Goal: Entertainment & Leisure: Consume media (video, audio)

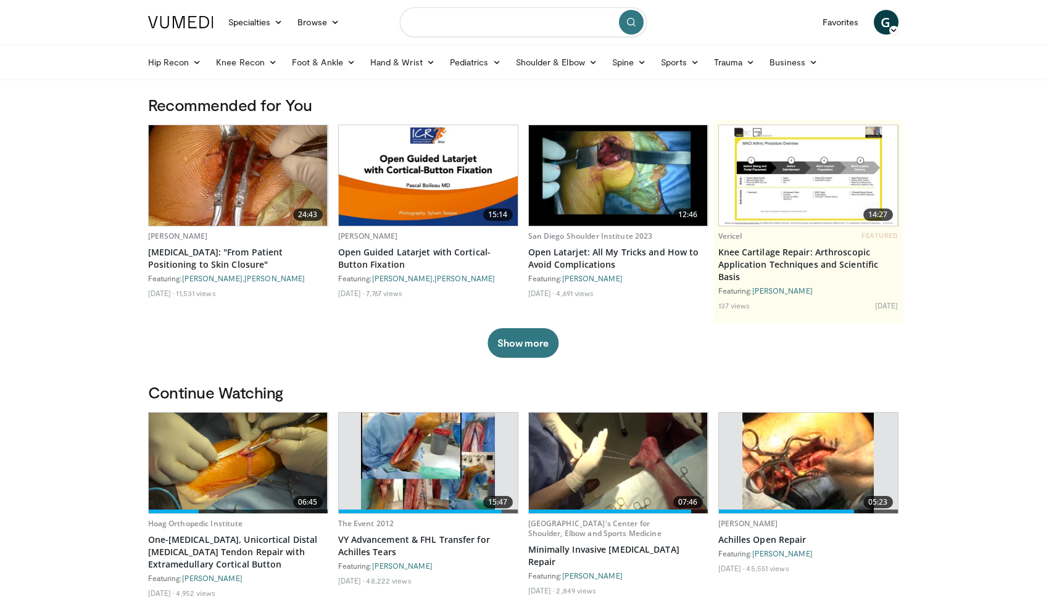
click at [461, 34] on input "Search topics, interventions" at bounding box center [523, 22] width 247 height 30
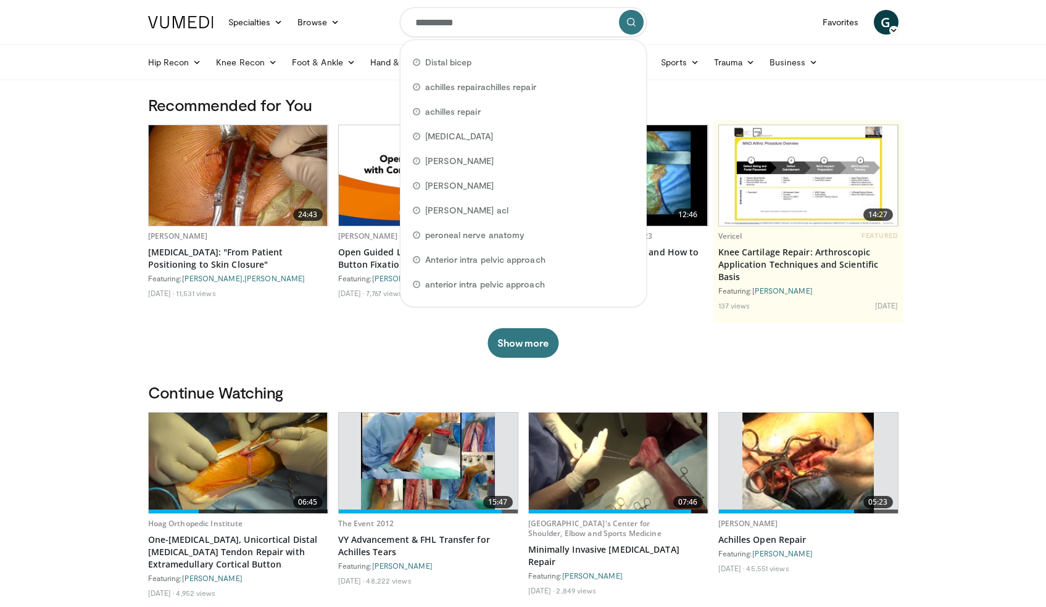
type input "**********"
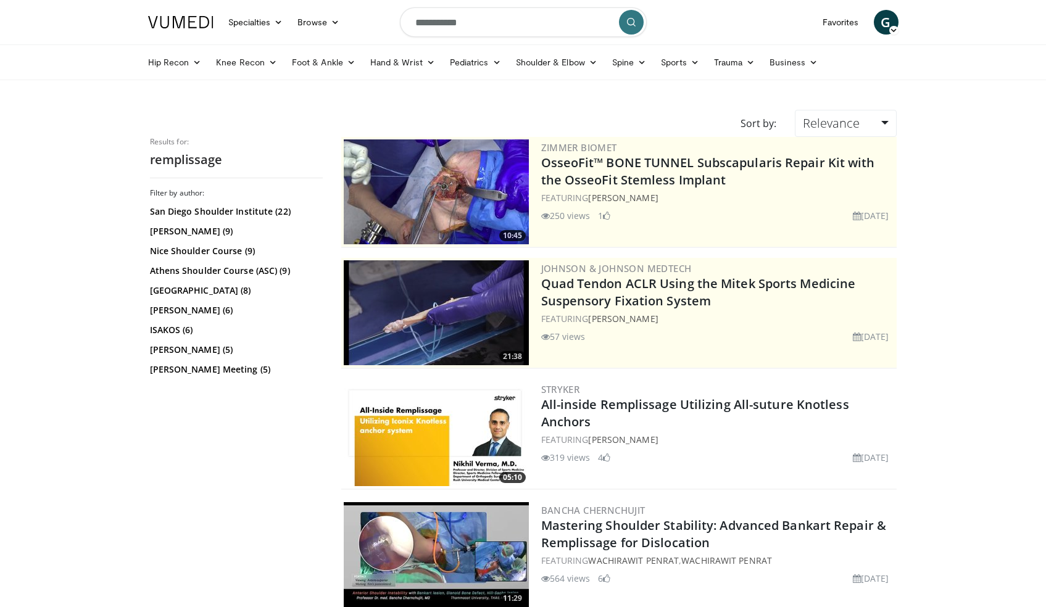
click at [460, 427] on img at bounding box center [436, 433] width 185 height 105
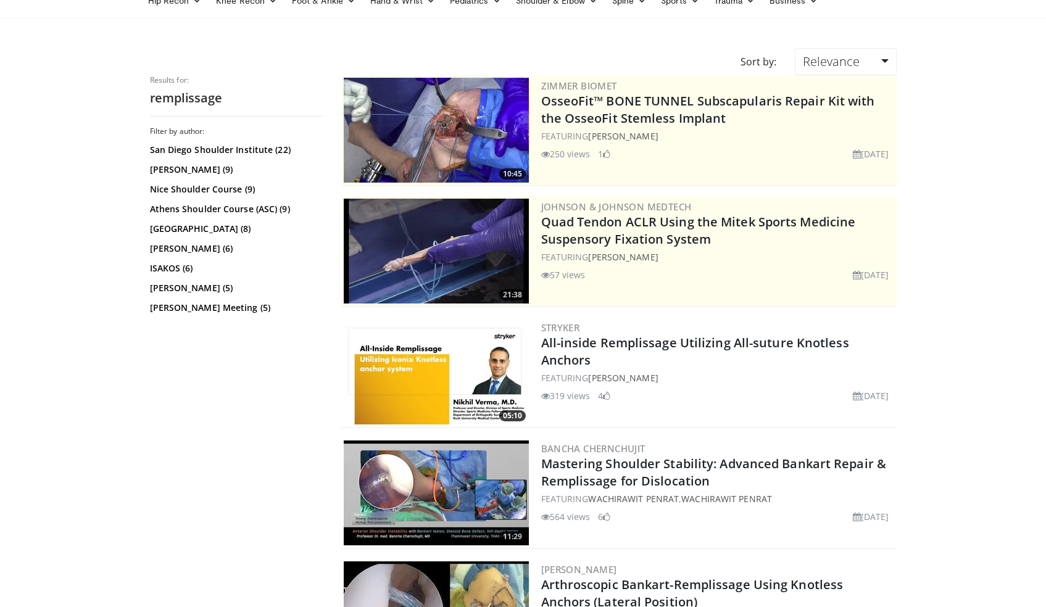
scroll to position [65, 0]
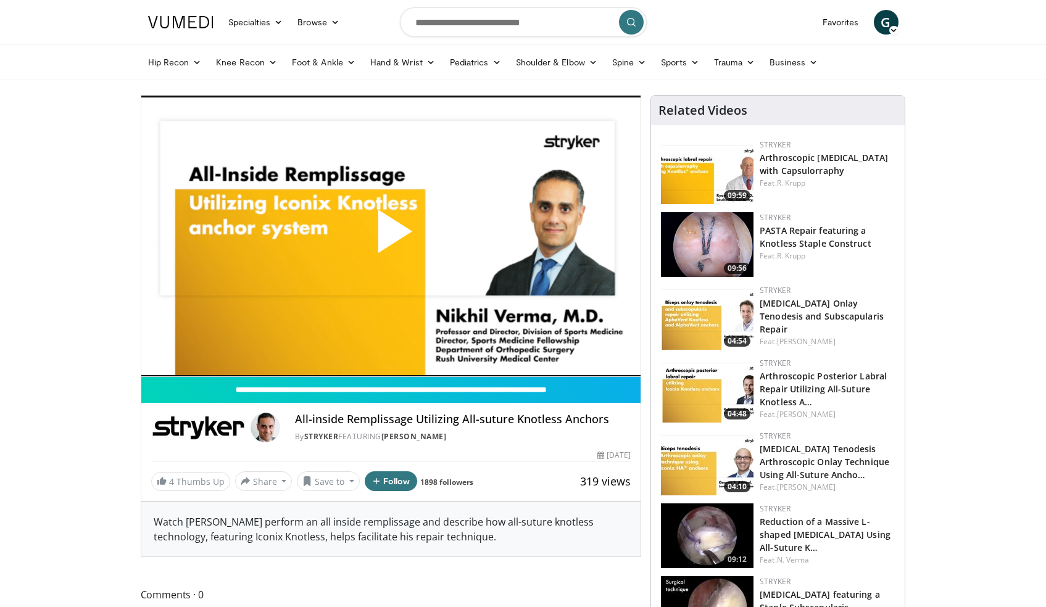
click at [391, 236] on span "Video Player" at bounding box center [391, 236] width 0 height 0
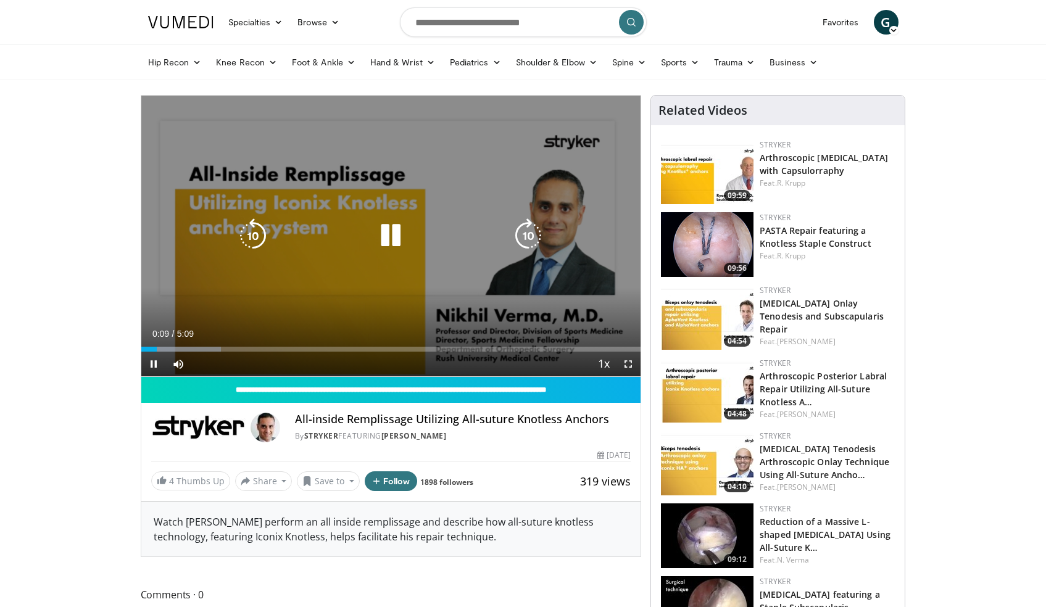
click at [390, 242] on icon "Video Player" at bounding box center [390, 235] width 35 height 35
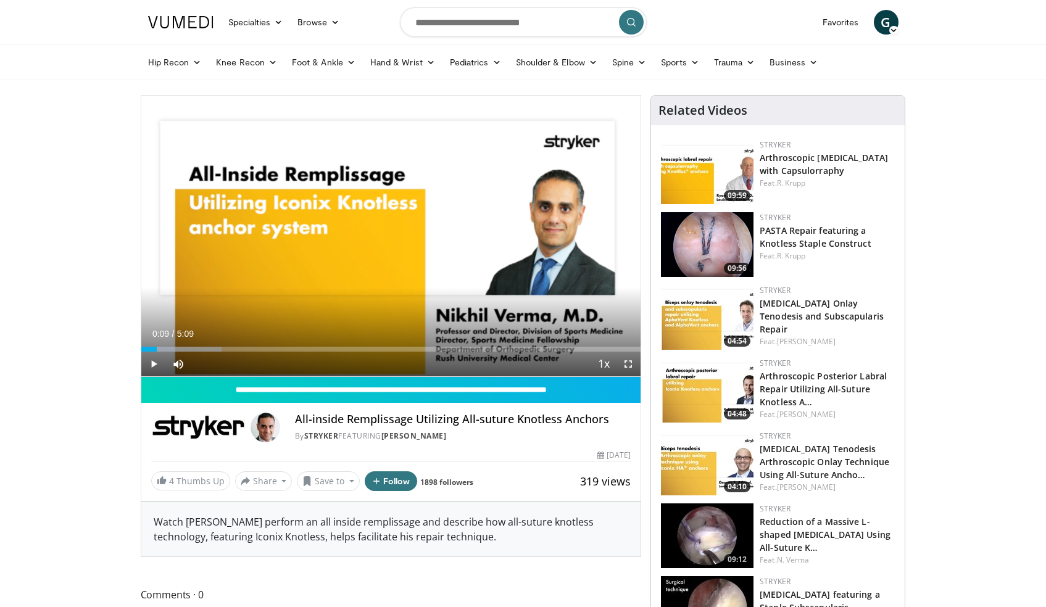
click at [377, 227] on icon "Video Player" at bounding box center [390, 235] width 35 height 35
click at [624, 365] on span "Video Player" at bounding box center [628, 364] width 25 height 25
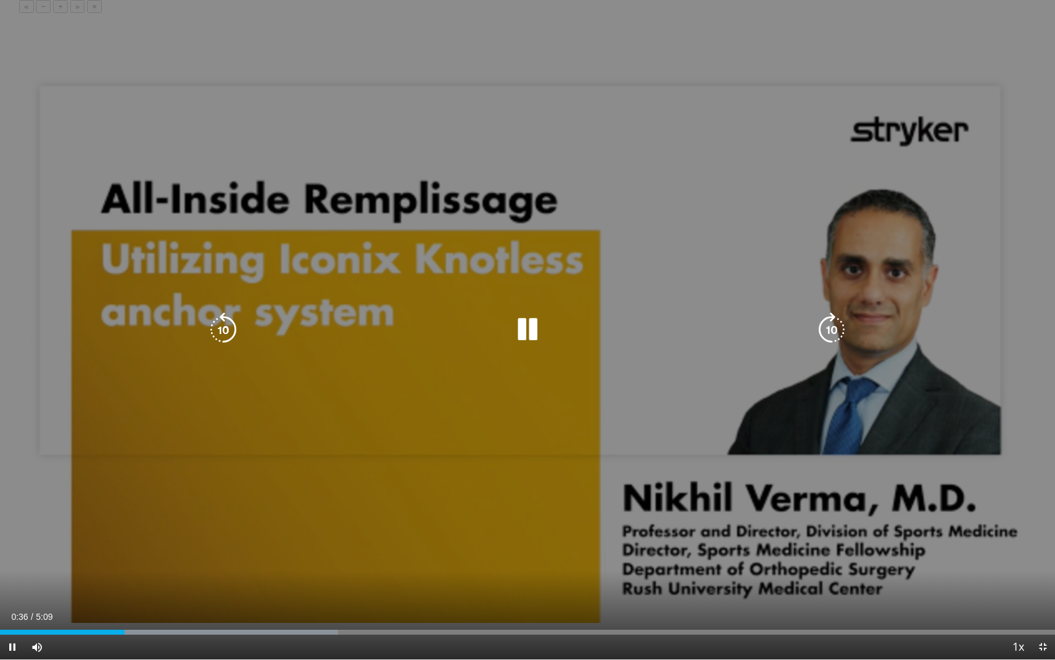
click at [486, 493] on div "10 seconds Tap to unmute" at bounding box center [527, 329] width 1055 height 659
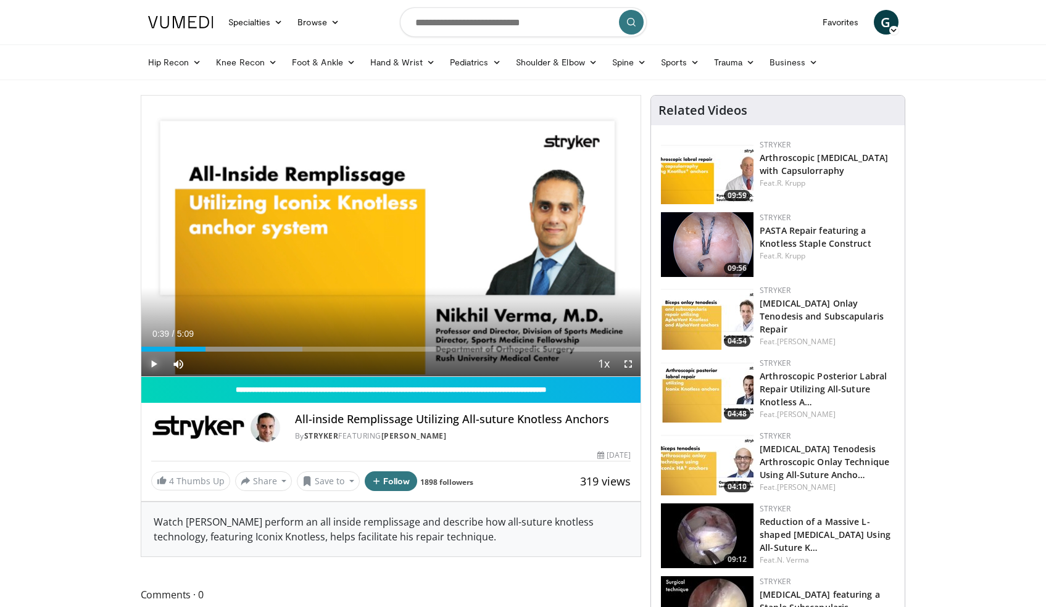
click at [153, 364] on span "Video Player" at bounding box center [153, 364] width 25 height 25
click at [630, 365] on video-js "**********" at bounding box center [391, 236] width 500 height 281
click at [631, 364] on span "Video Player" at bounding box center [628, 364] width 25 height 25
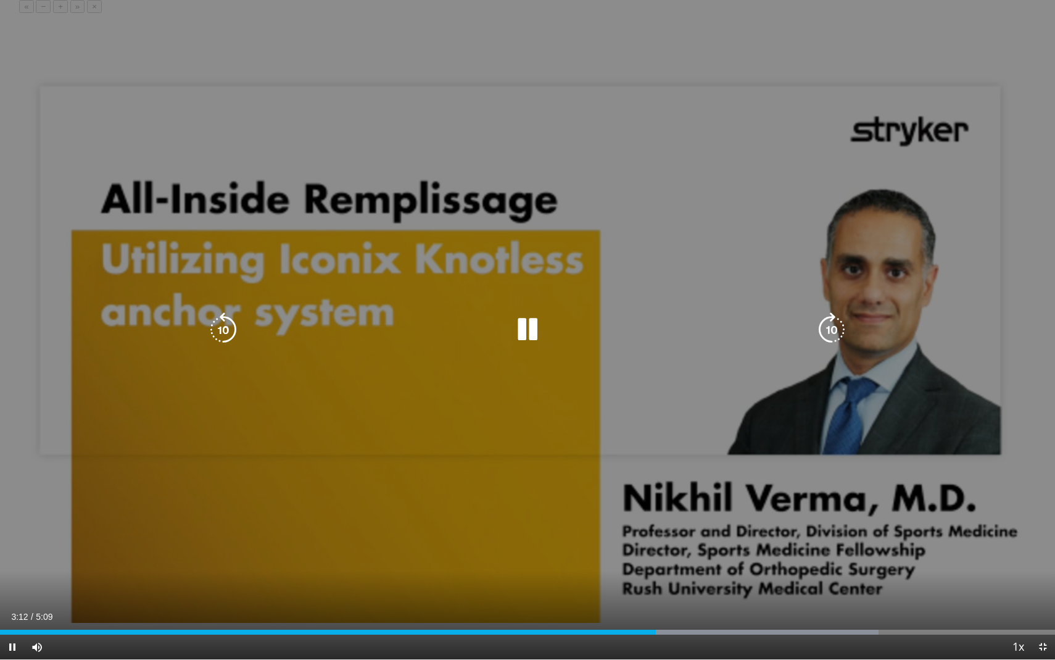
click at [906, 235] on div "10 seconds Tap to unmute" at bounding box center [527, 329] width 1055 height 659
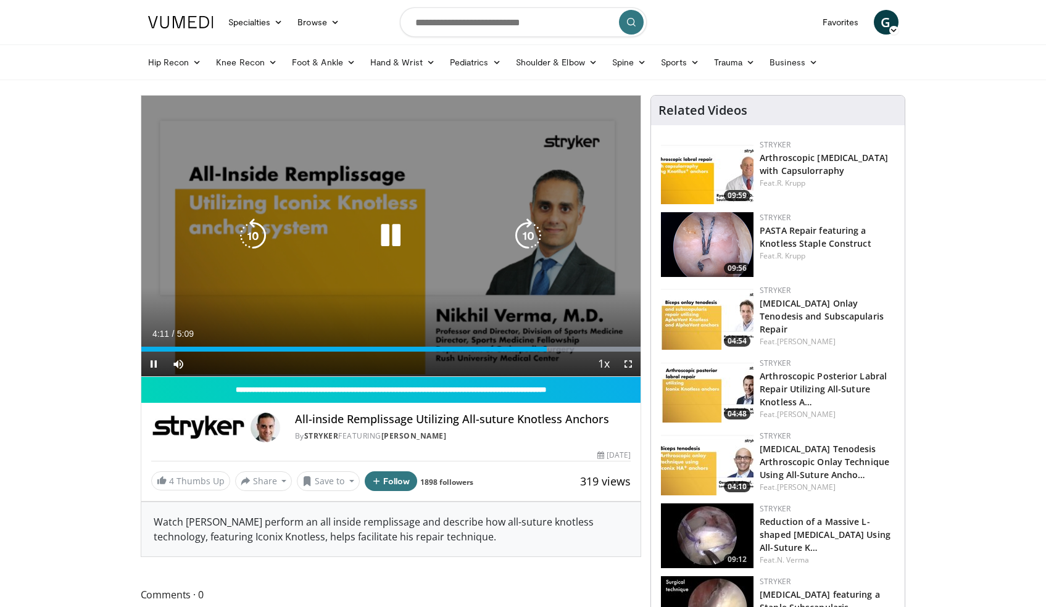
click at [524, 210] on div "10 seconds Tap to unmute" at bounding box center [391, 236] width 500 height 281
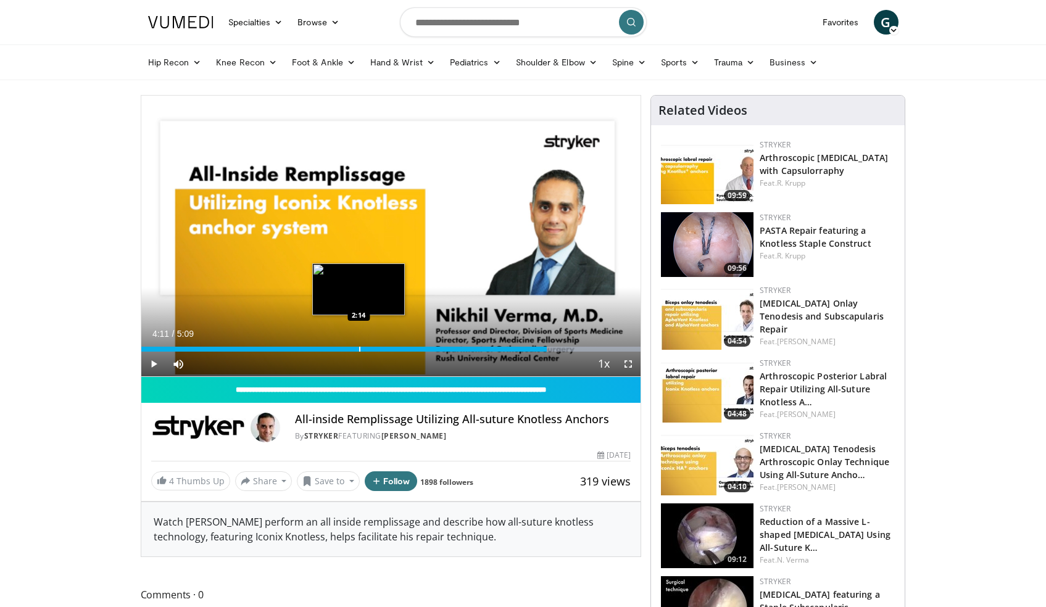
click at [359, 351] on div "Progress Bar" at bounding box center [359, 349] width 1 height 5
